Goal: Task Accomplishment & Management: Use online tool/utility

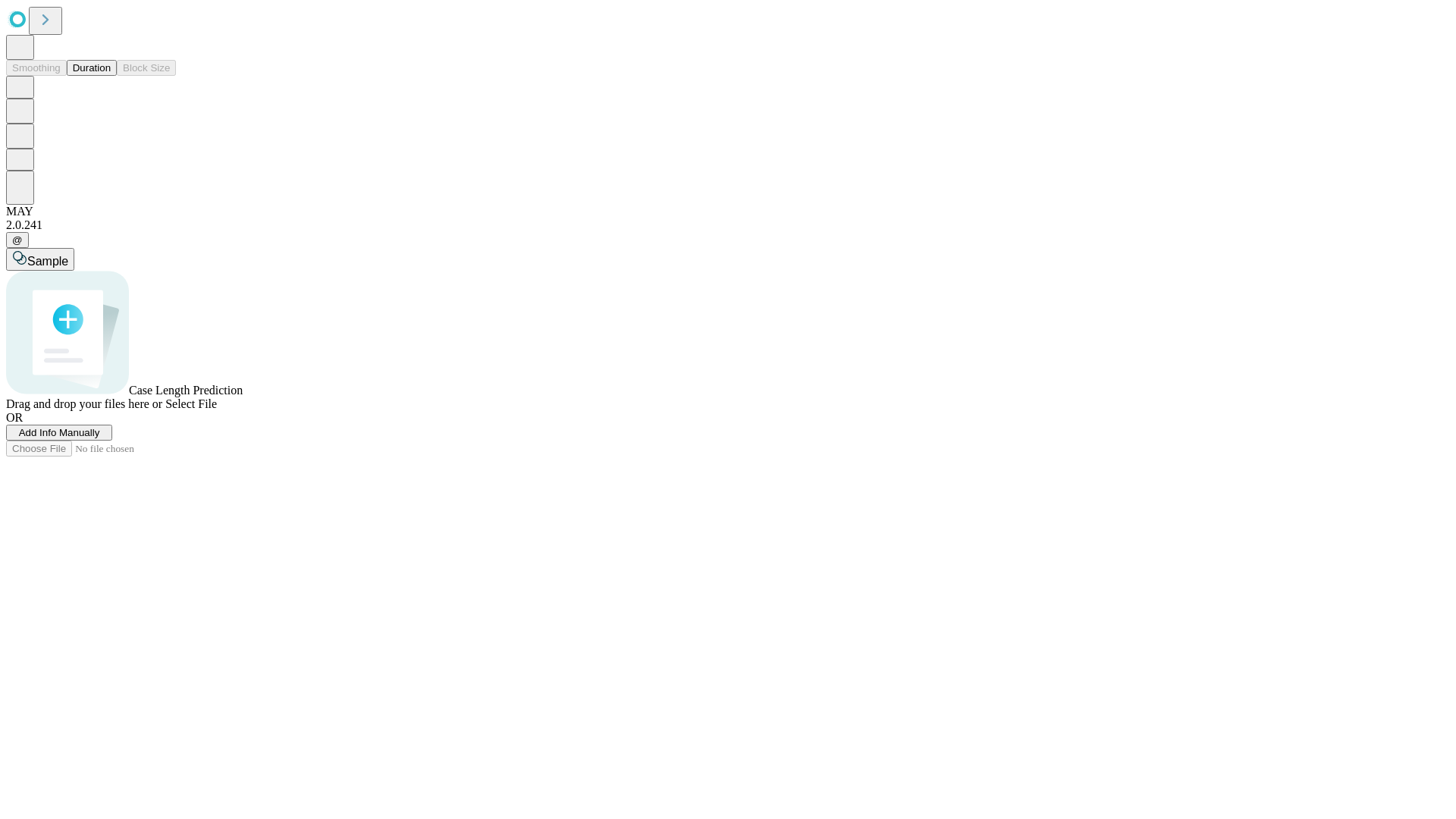
click at [111, 76] on button "Duration" at bounding box center [92, 68] width 50 height 16
click at [100, 438] on span "Add Info Manually" at bounding box center [59, 432] width 81 height 12
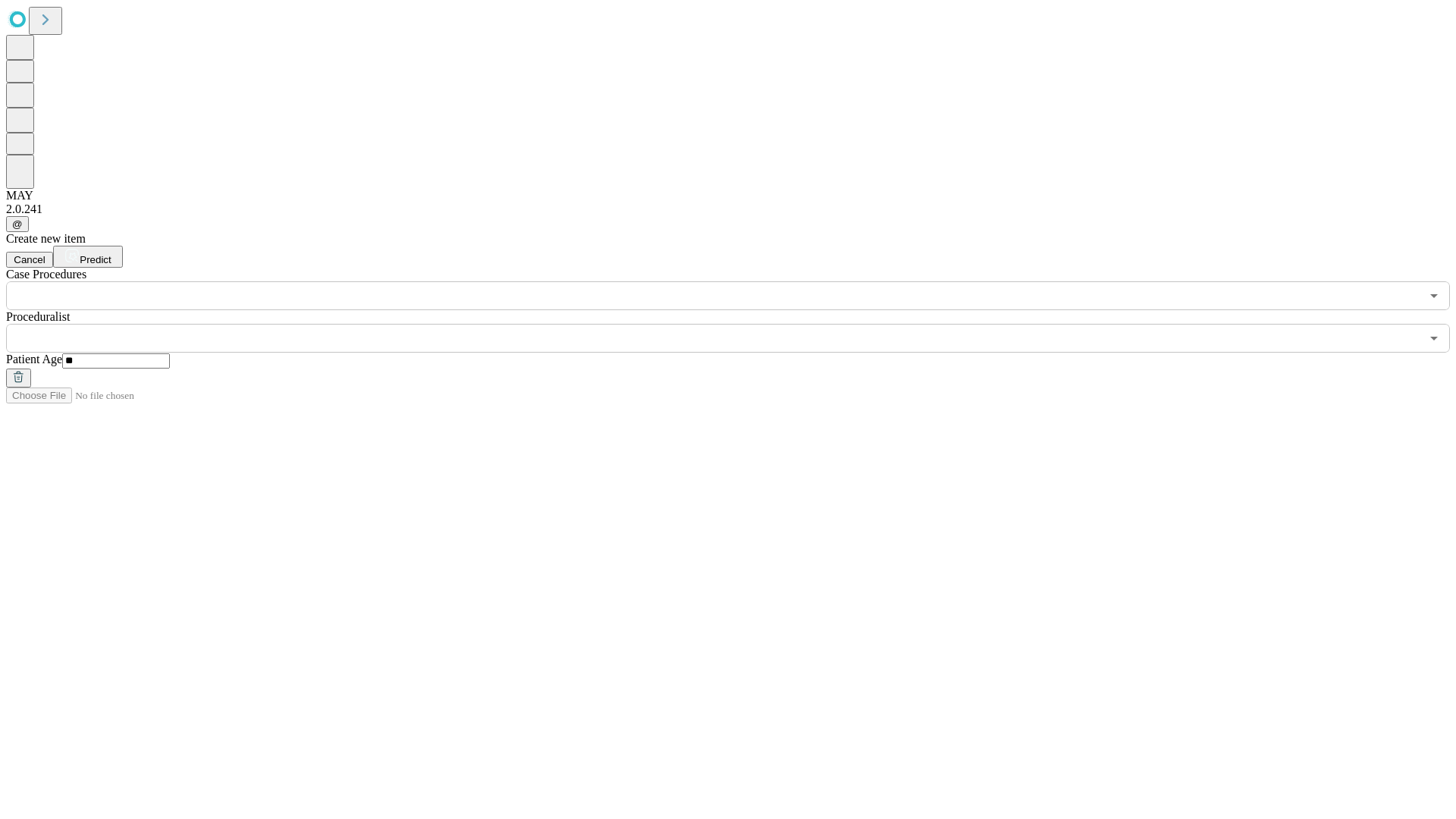
type input "**"
click at [738, 324] on input "text" at bounding box center [713, 338] width 1415 height 29
